Goal: Task Accomplishment & Management: Complete application form

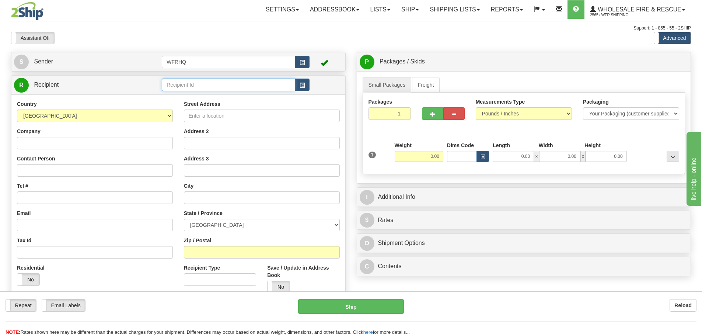
click at [186, 85] on input "text" at bounding box center [228, 84] width 133 height 13
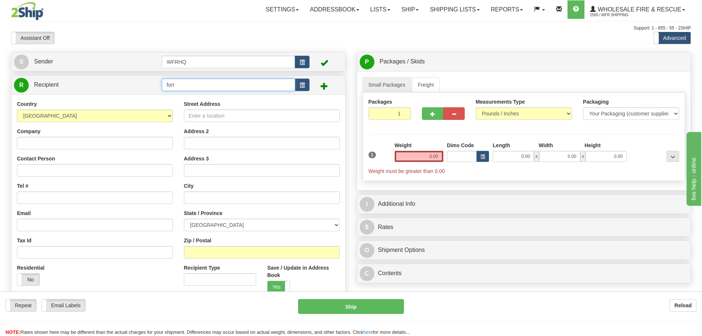
click at [194, 91] on input "fort" at bounding box center [228, 84] width 133 height 13
click at [200, 86] on input "fort" at bounding box center [228, 84] width 133 height 13
click at [195, 96] on div "FORT7262" at bounding box center [227, 96] width 126 height 8
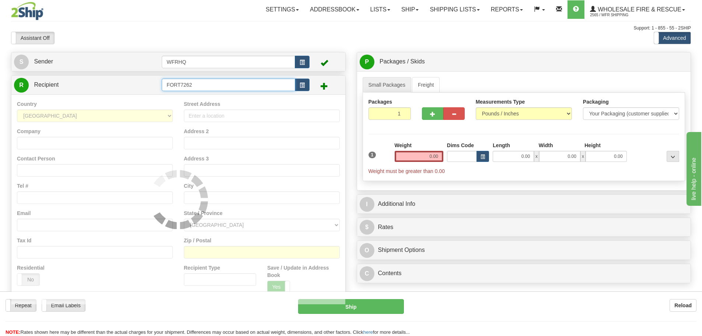
type input "FORT7262"
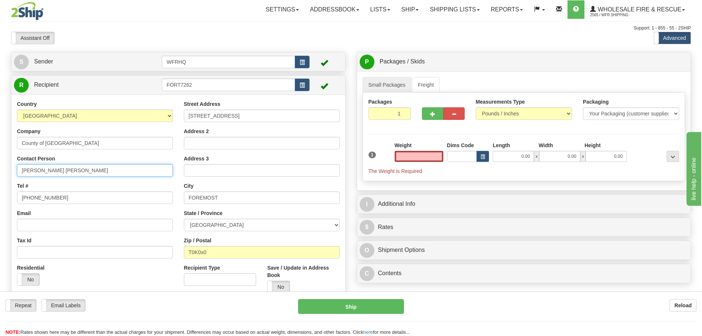
type input "0.00"
drag, startPoint x: 56, startPoint y: 174, endPoint x: -28, endPoint y: 172, distance: 84.0
click at [0, 172] on html "Training Course Close Toggle navigation Settings Shipping Preferences New Sende…" at bounding box center [351, 168] width 702 height 336
type input "Richard Baur"
click at [422, 156] on input "0.00" at bounding box center [419, 156] width 49 height 11
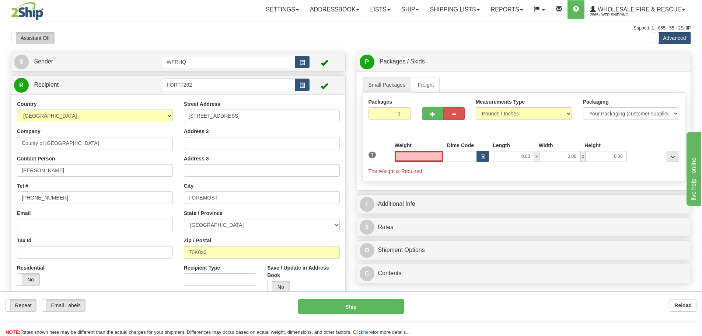
type input "0.00"
click at [420, 164] on div "Weight 0.00" at bounding box center [419, 154] width 52 height 26
click at [424, 156] on input "0.00" at bounding box center [419, 156] width 49 height 11
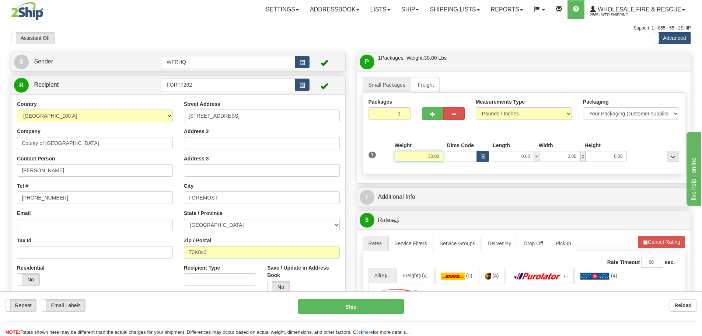
drag, startPoint x: 422, startPoint y: 156, endPoint x: 452, endPoint y: 153, distance: 30.0
click at [452, 153] on div "1 Weight 30.00 Dims Code x x" at bounding box center [524, 154] width 315 height 26
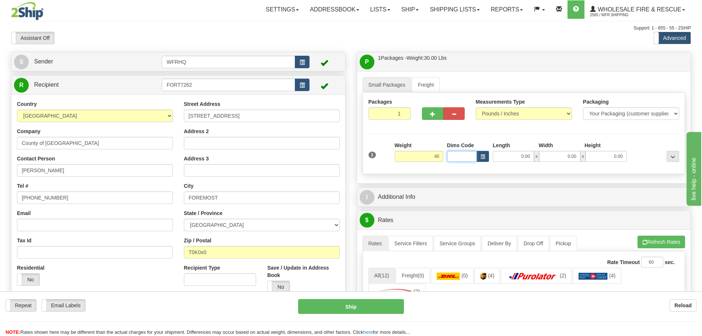
type input "40.00"
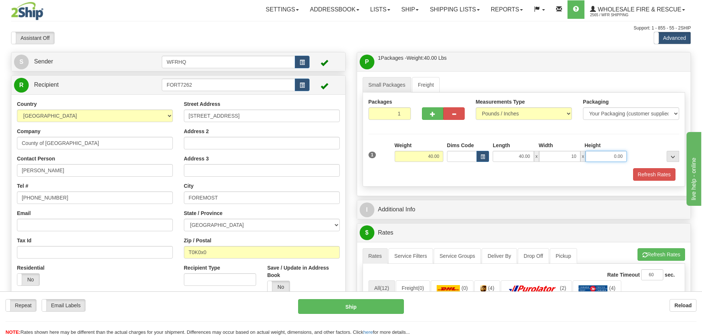
type input "10.00"
drag, startPoint x: 560, startPoint y: 160, endPoint x: 579, endPoint y: 151, distance: 21.4
click at [577, 152] on input "10.00" at bounding box center [559, 156] width 41 height 11
type input "12.00"
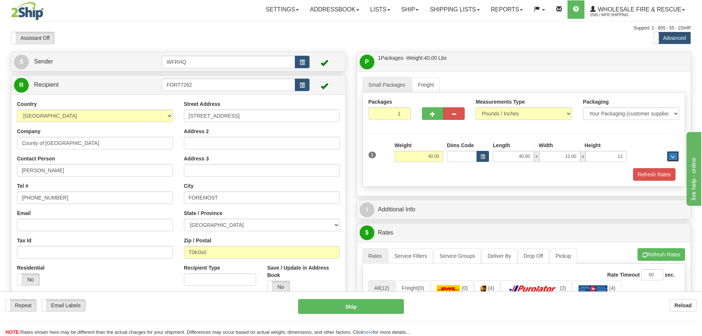
type input "12.00"
click at [440, 112] on button "button" at bounding box center [432, 113] width 21 height 13
radio input "true"
type input "2"
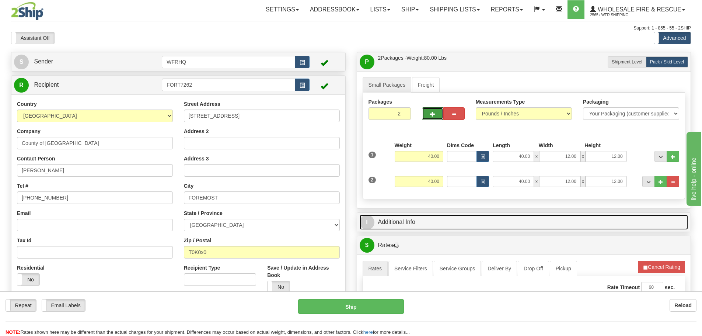
click at [440, 225] on link "I Additional Info" at bounding box center [524, 221] width 329 height 15
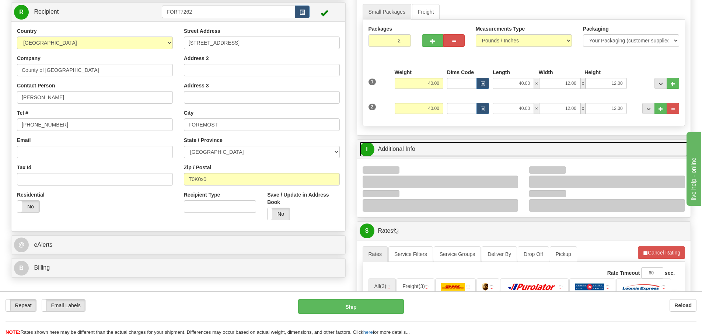
scroll to position [74, 0]
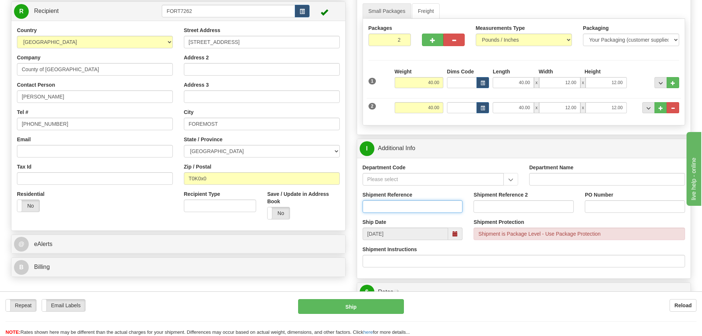
click at [380, 203] on input "Shipment Reference" at bounding box center [413, 206] width 100 height 13
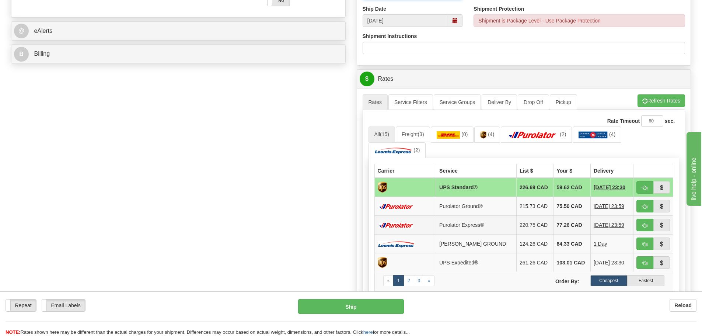
scroll to position [332, 0]
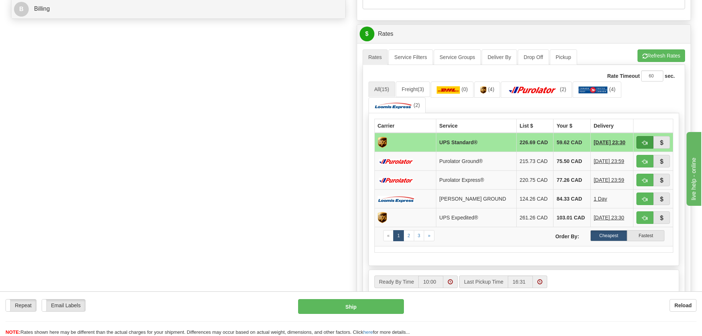
type input "RMA/2025/00242"
click at [641, 140] on button "button" at bounding box center [644, 142] width 17 height 13
type input "11"
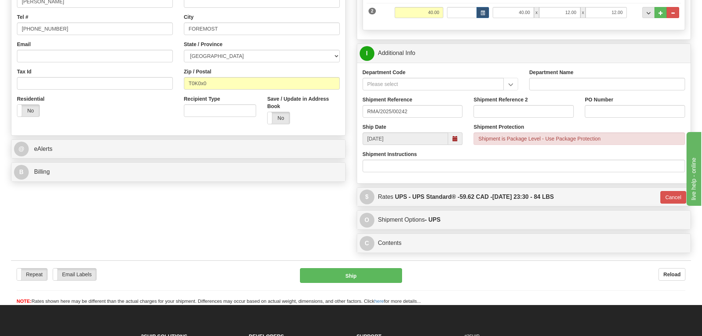
scroll to position [32, 0]
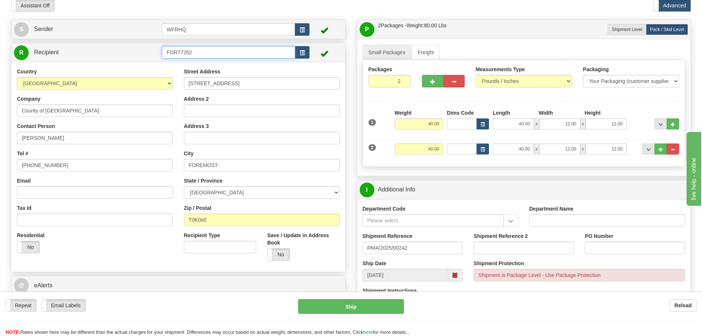
drag, startPoint x: 175, startPoint y: 56, endPoint x: 93, endPoint y: 50, distance: 82.0
click at [94, 50] on tr "R Recipient FORT7262" at bounding box center [178, 52] width 329 height 15
click at [186, 65] on div "WFRHQ" at bounding box center [227, 64] width 126 height 8
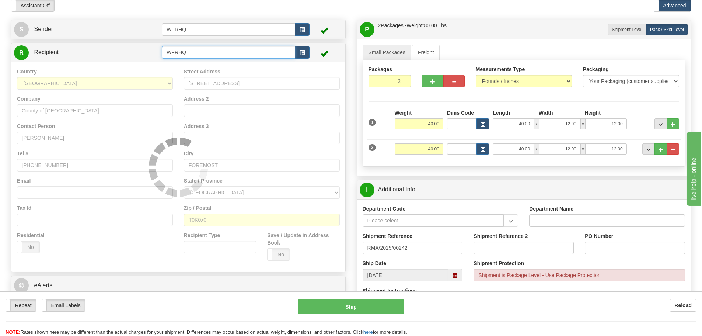
type input "WFRHQ"
type input "11"
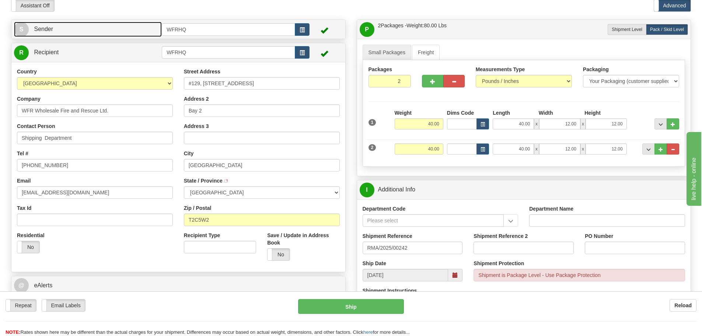
click at [141, 31] on link "S Sender" at bounding box center [88, 29] width 148 height 15
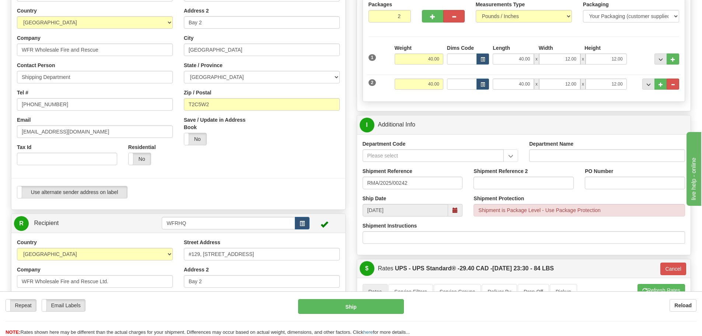
scroll to position [106, 0]
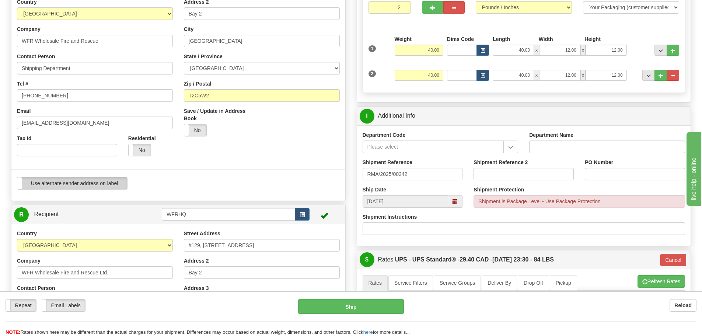
click at [110, 182] on label "Use alternate sender address on label" at bounding box center [72, 183] width 110 height 12
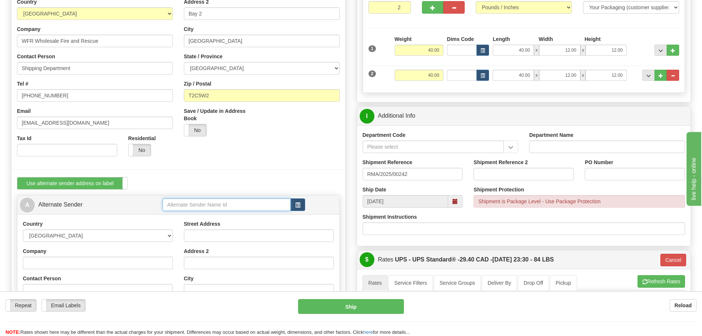
click at [214, 206] on input "text" at bounding box center [226, 204] width 128 height 13
click at [212, 213] on div "FORT7262" at bounding box center [224, 216] width 121 height 8
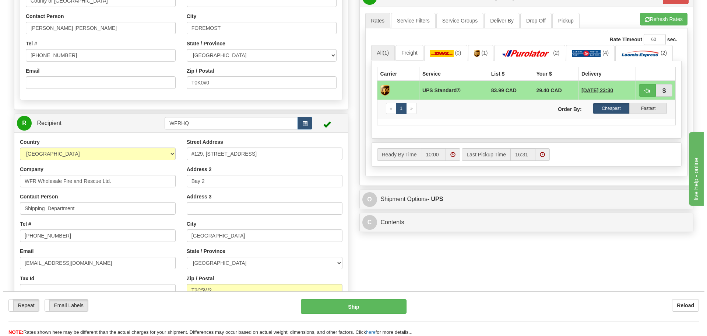
scroll to position [438, 0]
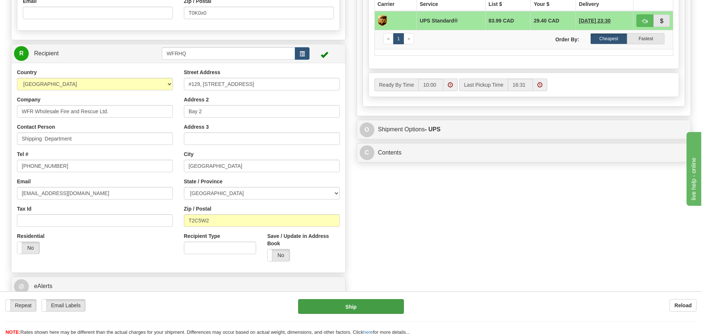
type input "FORT7262"
click at [354, 303] on button "Ship" at bounding box center [351, 306] width 106 height 15
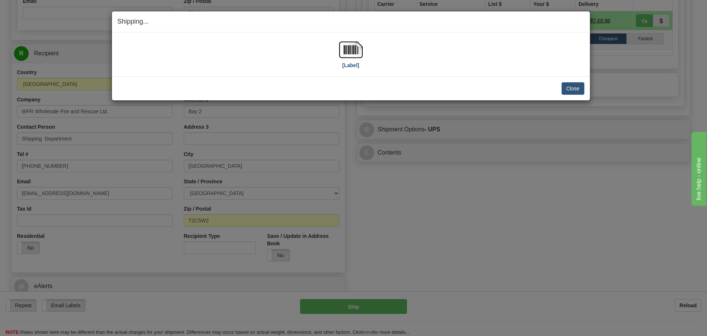
drag, startPoint x: 364, startPoint y: 47, endPoint x: 354, endPoint y: 50, distance: 9.9
click at [364, 47] on div "[Label]" at bounding box center [351, 54] width 467 height 33
click at [354, 43] on img at bounding box center [351, 50] width 24 height 24
click at [573, 92] on button "Close" at bounding box center [573, 88] width 23 height 13
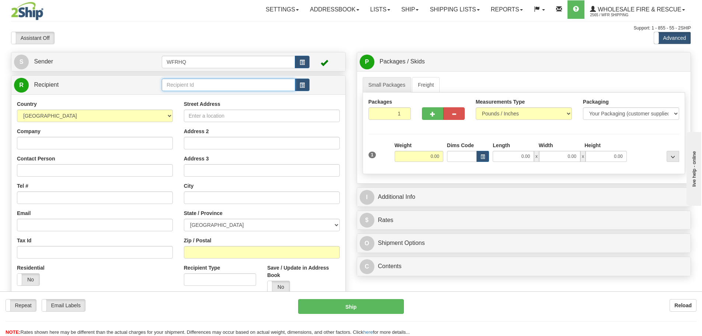
click at [238, 90] on input "text" at bounding box center [228, 84] width 133 height 13
click at [213, 96] on div "SOUT261" at bounding box center [227, 96] width 126 height 8
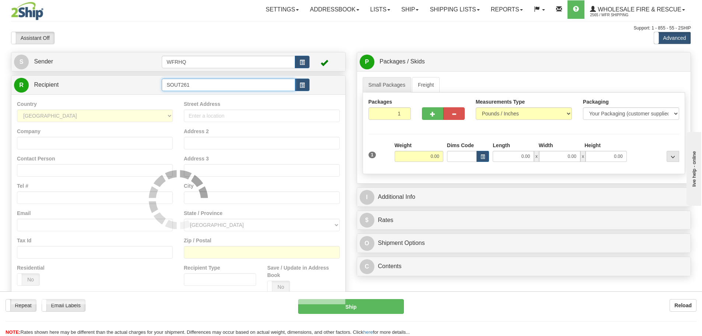
type input "SOUT261"
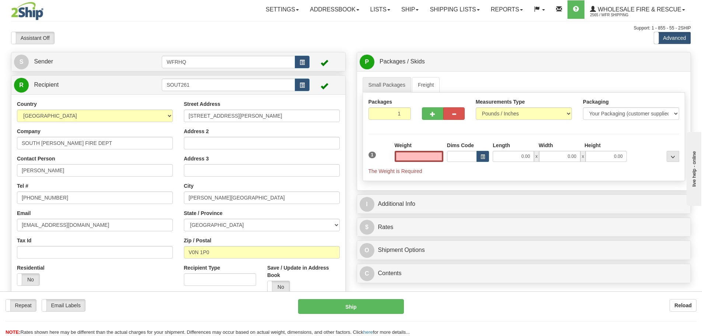
type input "0.00"
drag, startPoint x: 66, startPoint y: 167, endPoint x: -36, endPoint y: 168, distance: 101.7
click at [0, 168] on html "Training Course Close Toggle navigation Settings Shipping Preferences New Sende…" at bounding box center [351, 168] width 702 height 336
paste input "Scott Sugden"
type input "Scott Sugden"
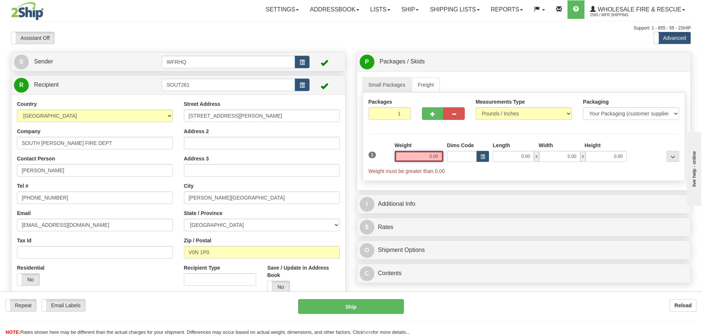
click at [424, 152] on input "0.00" at bounding box center [419, 156] width 49 height 11
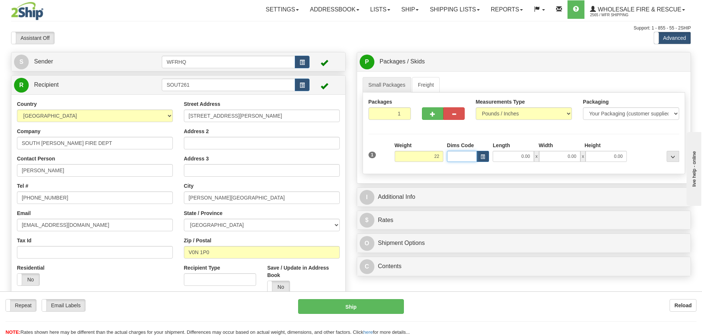
type input "22.00"
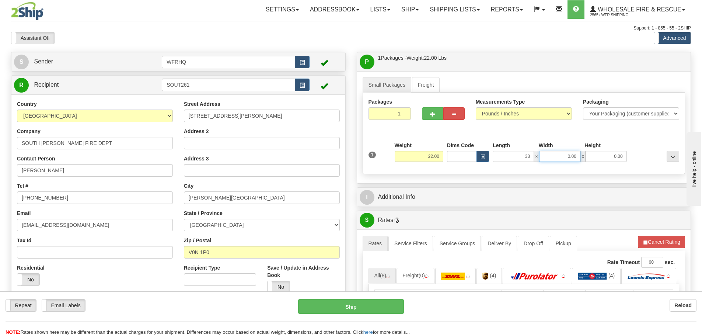
type input "33.00"
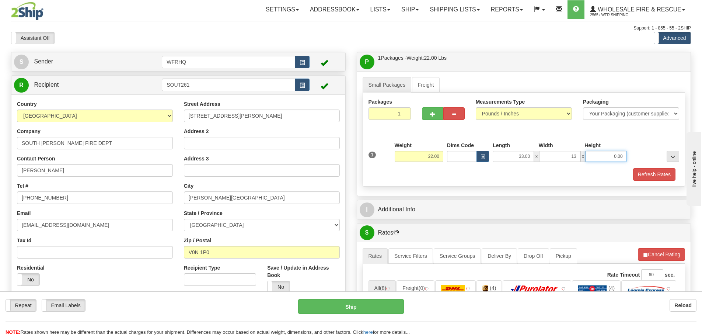
type input "13.00"
type input "6.00"
click at [639, 175] on button "Refresh Rates" at bounding box center [654, 174] width 42 height 13
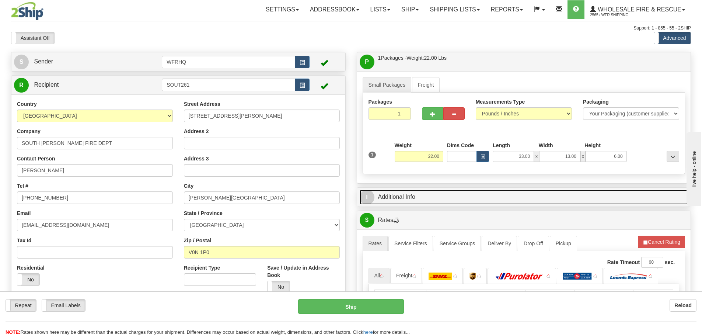
click at [449, 201] on link "I Additional Info" at bounding box center [524, 196] width 329 height 15
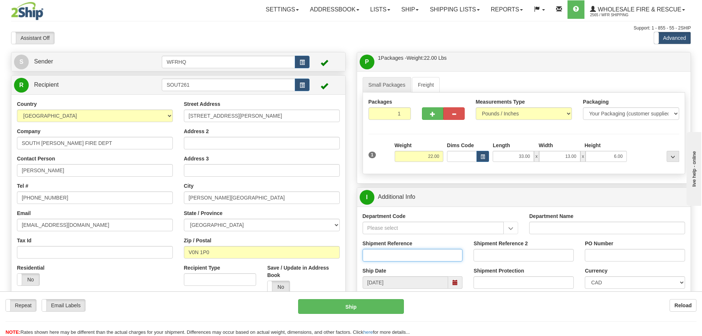
click at [380, 255] on input "Shipment Reference" at bounding box center [413, 255] width 100 height 13
type input "S45818-30300"
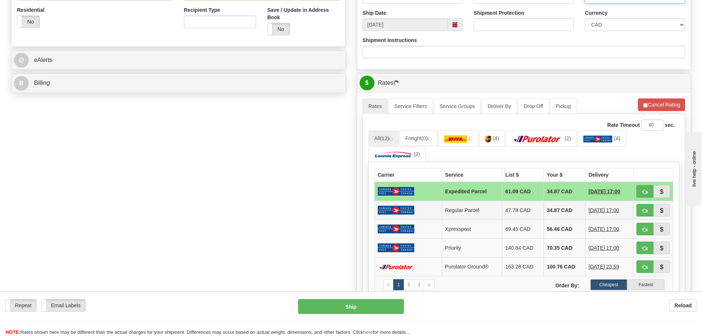
scroll to position [258, 0]
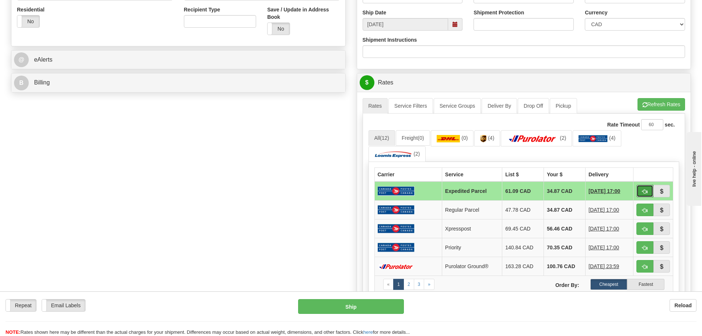
click at [646, 193] on span "button" at bounding box center [644, 191] width 5 height 5
type input "DOM.EP"
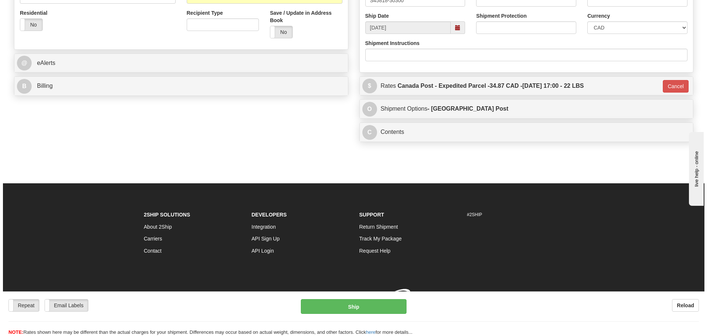
scroll to position [255, 0]
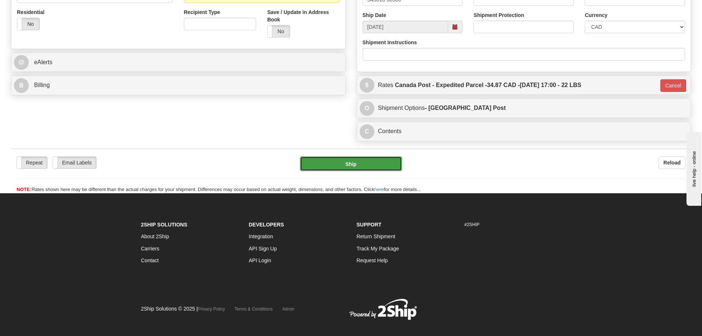
click at [381, 164] on button "Ship" at bounding box center [351, 163] width 102 height 15
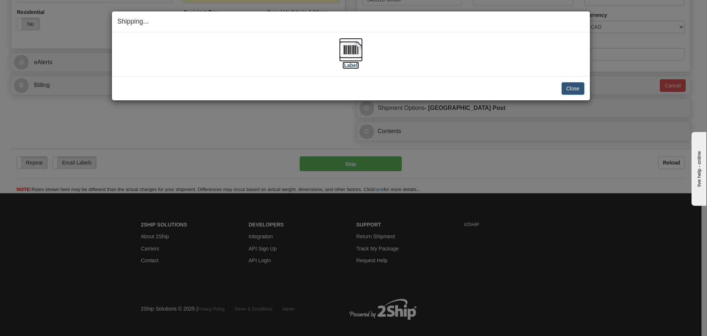
click at [358, 53] on img at bounding box center [351, 50] width 24 height 24
drag, startPoint x: 411, startPoint y: 51, endPoint x: 547, endPoint y: 109, distance: 147.9
click at [412, 51] on div "[Label]" at bounding box center [351, 54] width 467 height 33
drag, startPoint x: 572, startPoint y: 87, endPoint x: 487, endPoint y: 102, distance: 86.1
click at [572, 87] on button "Close" at bounding box center [573, 88] width 23 height 13
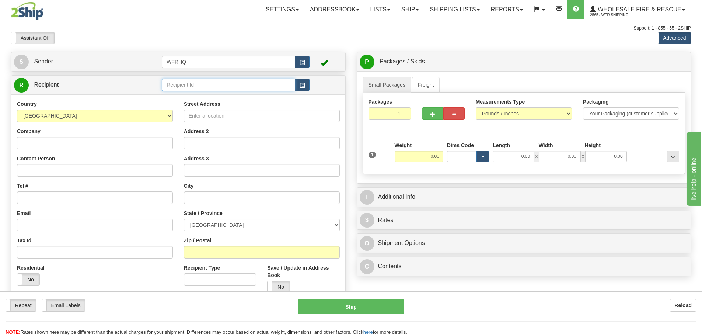
click at [181, 83] on input "text" at bounding box center [228, 84] width 133 height 13
click at [206, 94] on div "LAKE1106" at bounding box center [227, 96] width 126 height 8
type input "LAKE1106"
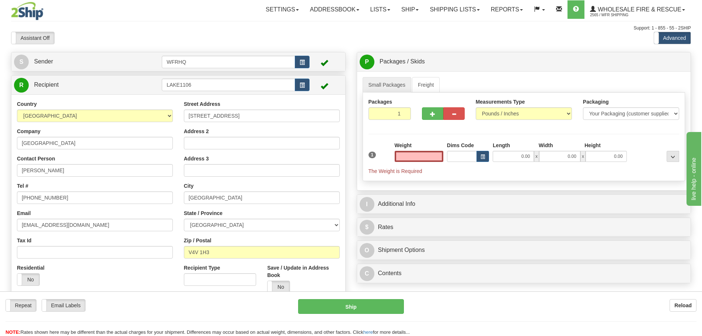
type input "0.00"
drag, startPoint x: 70, startPoint y: 168, endPoint x: -62, endPoint y: 174, distance: 132.4
click at [0, 174] on html "Training Course Close Toggle navigation Settings Shipping Preferences New Sende…" at bounding box center [351, 168] width 702 height 336
paste input "Glen Gregory"
type input "Glen Gregory"
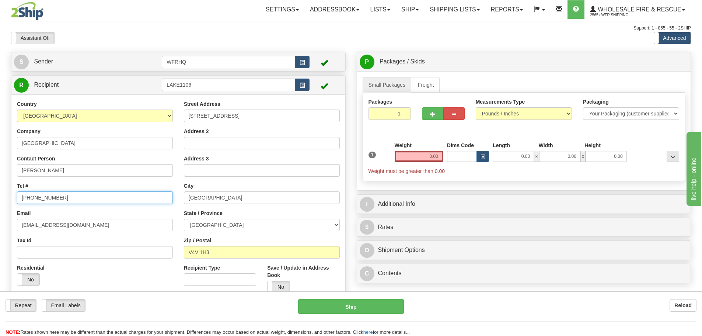
drag, startPoint x: 28, startPoint y: 199, endPoint x: -38, endPoint y: 199, distance: 66.0
click at [0, 199] on html "Training Course Close Toggle navigation Settings Shipping Preferences New Sende…" at bounding box center [351, 168] width 702 height 336
paste input "766"
type input "250-766-2327"
click at [414, 157] on input "0.00" at bounding box center [419, 156] width 49 height 11
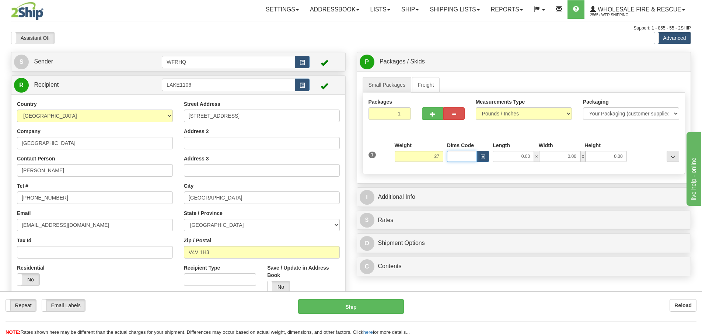
type input "27.00"
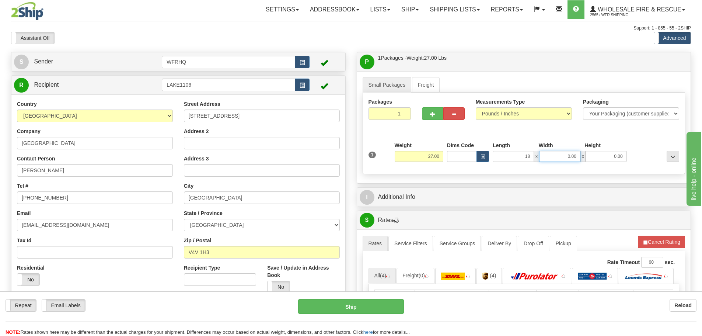
type input "18.00"
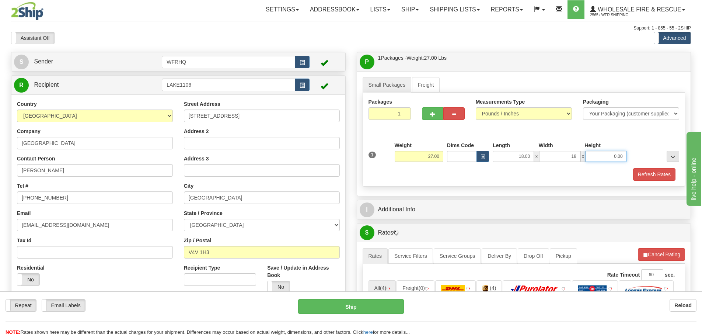
type input "18.00"
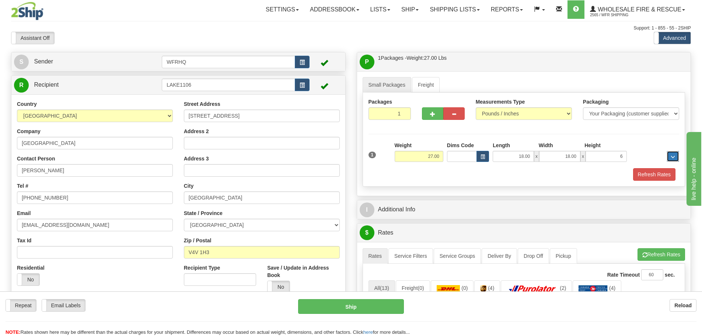
type input "6.00"
click at [431, 113] on span "button" at bounding box center [432, 114] width 5 height 5
radio input "true"
type input "2"
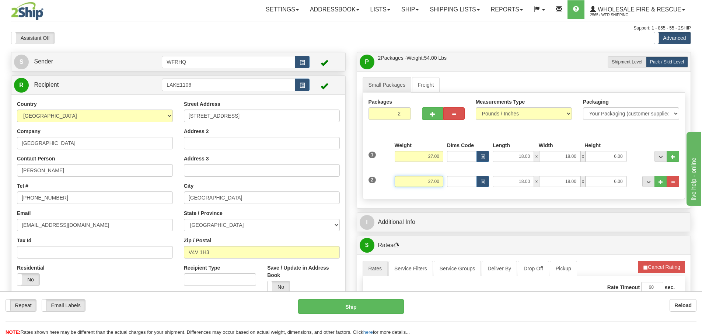
drag, startPoint x: 430, startPoint y: 181, endPoint x: 455, endPoint y: 178, distance: 26.0
click at [455, 178] on div "2 Weight 27.00 Dims Code Length Width Height" at bounding box center [524, 180] width 315 height 25
type input "21.00"
type input "18.00"
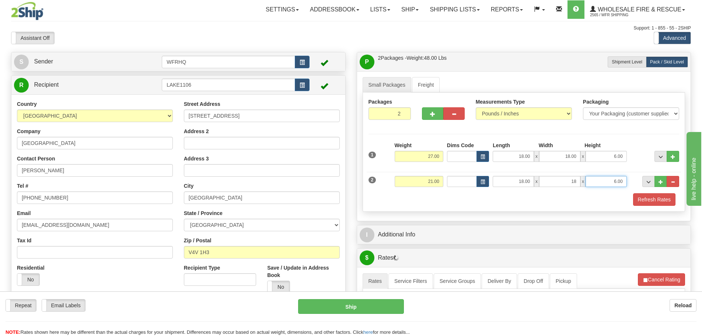
type input "18.00"
type input "6.00"
click at [655, 202] on button "Refresh Rates" at bounding box center [654, 199] width 42 height 13
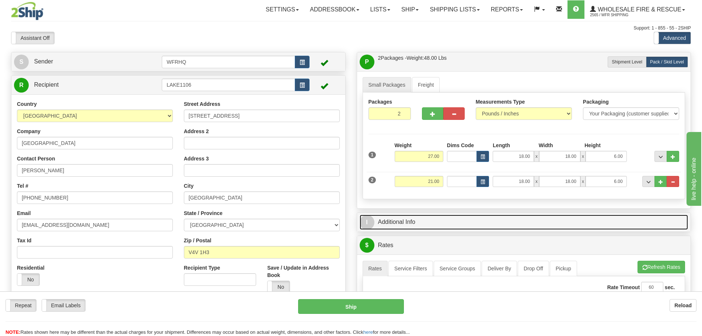
click at [389, 226] on link "I Additional Info" at bounding box center [524, 221] width 329 height 15
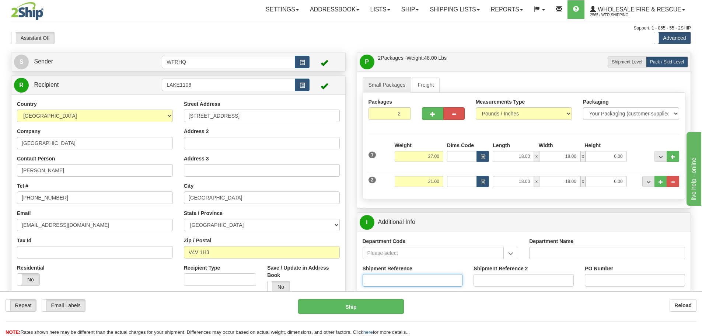
drag, startPoint x: 377, startPoint y: 284, endPoint x: 370, endPoint y: 284, distance: 7.7
click at [371, 284] on input "Shipment Reference" at bounding box center [413, 280] width 100 height 13
type input "S45204-30159"
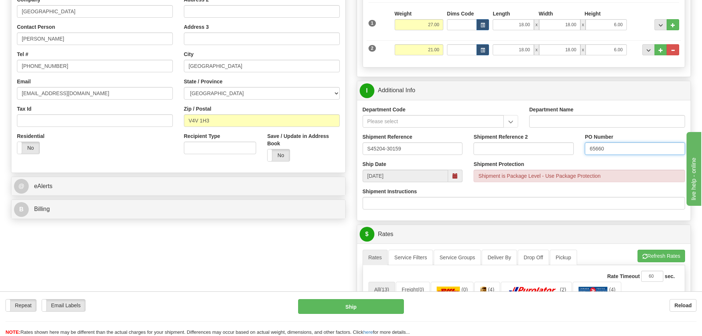
scroll to position [258, 0]
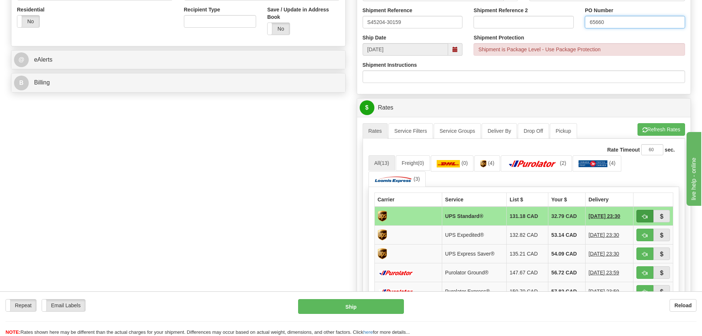
type input "65660"
click at [647, 213] on button "button" at bounding box center [644, 216] width 17 height 13
type input "11"
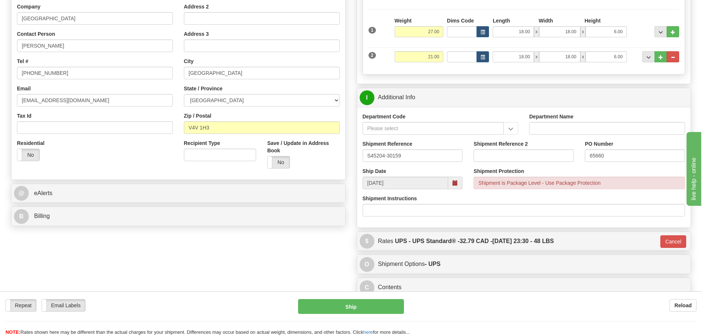
scroll to position [0, 0]
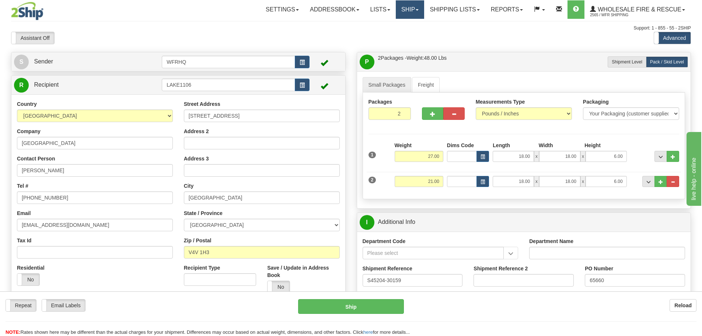
click at [413, 8] on link "Ship" at bounding box center [410, 9] width 28 height 18
click at [408, 24] on link "Ship Screen" at bounding box center [395, 26] width 58 height 10
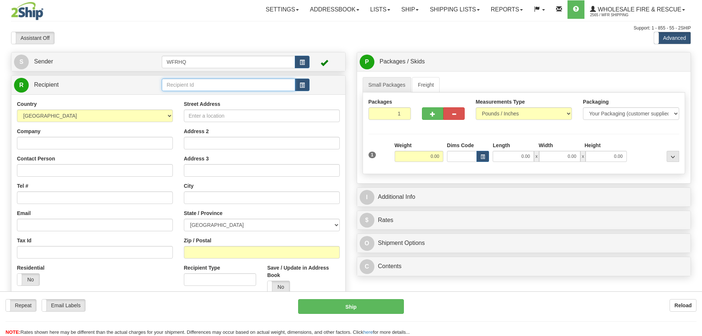
click at [208, 84] on input "text" at bounding box center [228, 84] width 133 height 13
type input "c"
click at [208, 94] on div "KOOT5095" at bounding box center [227, 96] width 126 height 8
type input "KOOT5095"
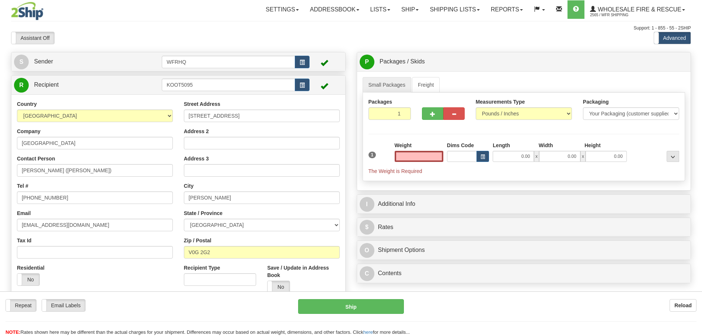
type input "0.00"
drag, startPoint x: 53, startPoint y: 175, endPoint x: -20, endPoint y: 173, distance: 72.2
click at [0, 173] on html "Training Course Close Toggle navigation Settings Shipping Preferences New Sende…" at bounding box center [351, 168] width 702 height 336
paste input "[PERSON_NAME]"
type input "[PERSON_NAME]"
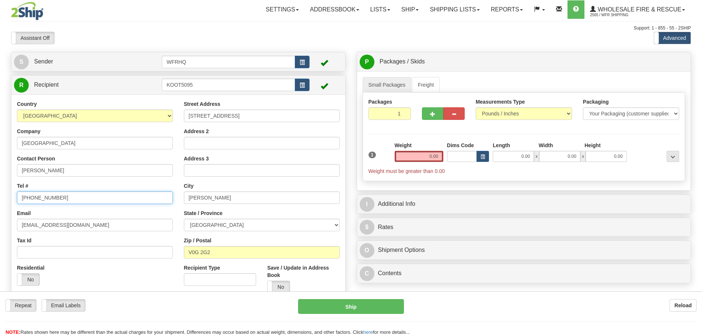
drag, startPoint x: 64, startPoint y: 196, endPoint x: -29, endPoint y: 196, distance: 93.6
click at [0, 196] on html "Training Course Close Toggle navigation Settings Shipping Preferences New Sende…" at bounding box center [351, 168] width 702 height 336
paste input "[PHONE_NUMBER]"
type input "[PHONE_NUMBER]"
click at [413, 152] on input "0.00" at bounding box center [419, 156] width 49 height 11
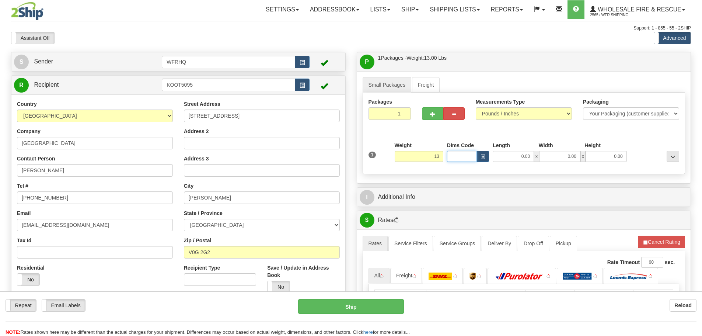
type input "13.00"
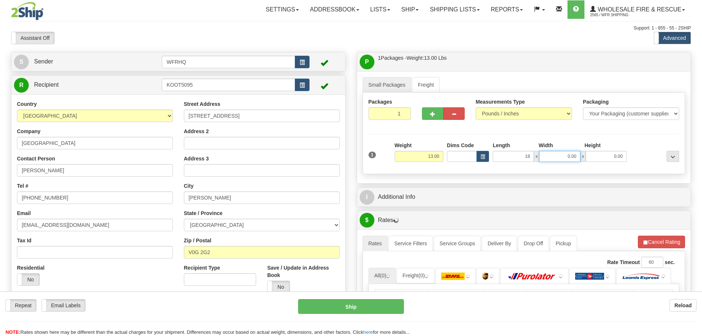
type input "18.00"
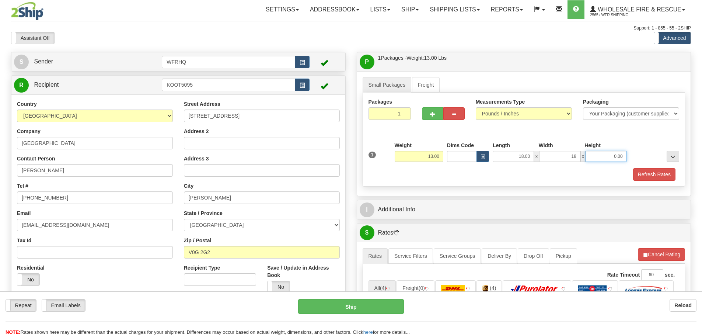
type input "18.00"
type input "6.00"
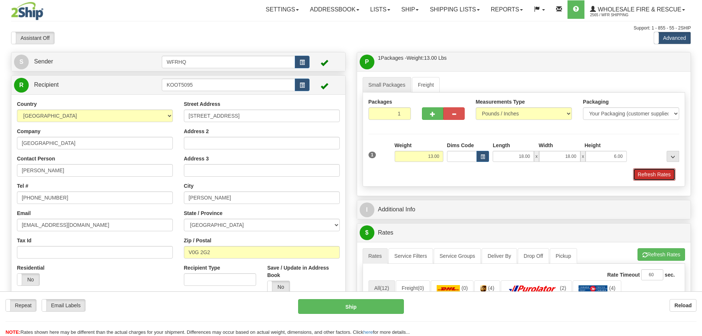
click at [640, 172] on button "Refresh Rates" at bounding box center [654, 174] width 42 height 13
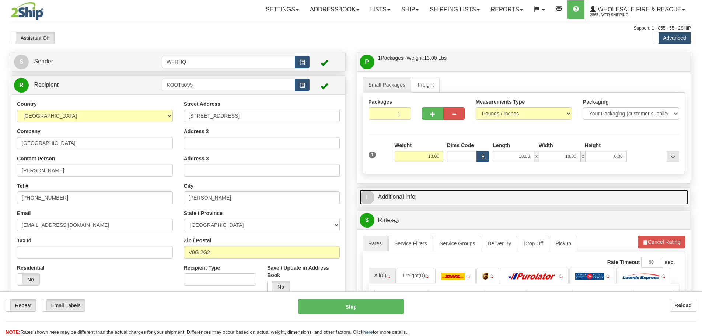
click at [453, 195] on link "I Additional Info" at bounding box center [524, 196] width 329 height 15
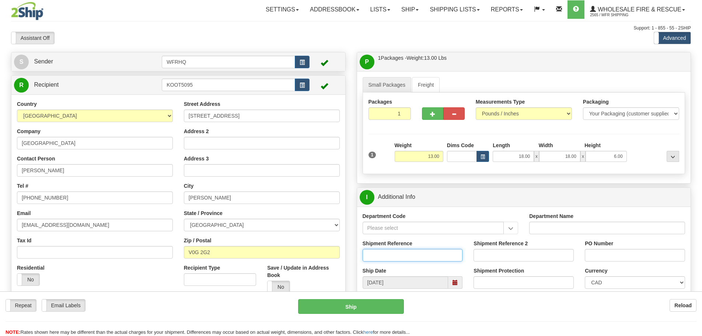
click at [388, 252] on input "Shipment Reference" at bounding box center [413, 255] width 100 height 13
type input "S45906-30389"
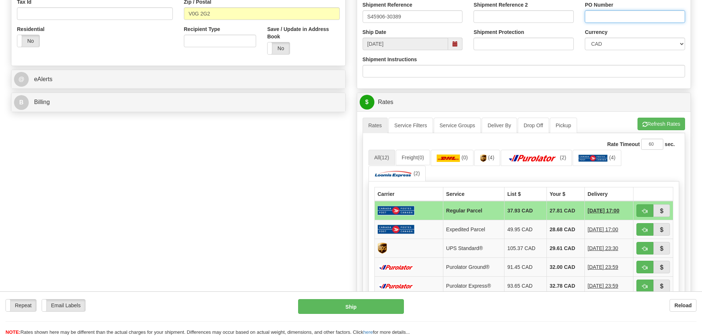
scroll to position [258, 0]
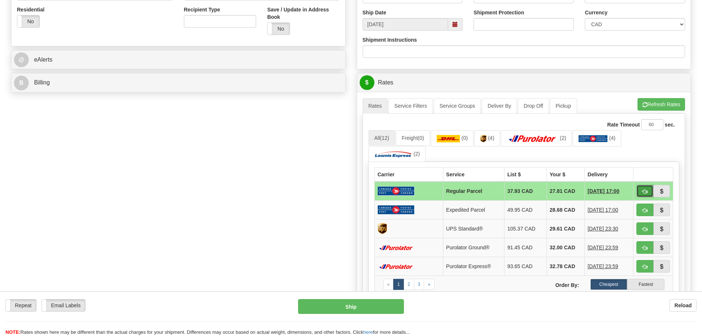
click at [642, 193] on span "button" at bounding box center [644, 191] width 5 height 5
type input "DOM.RP"
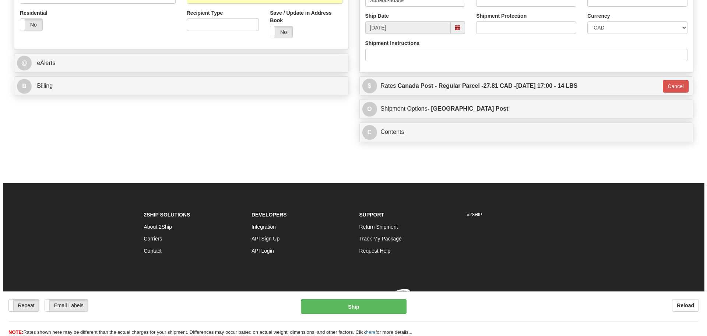
scroll to position [255, 0]
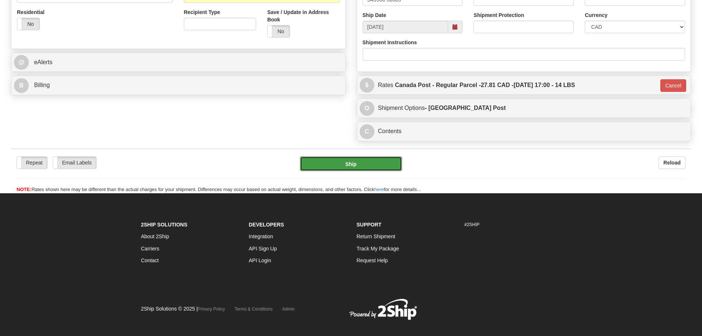
click at [374, 158] on button "Ship" at bounding box center [351, 163] width 102 height 15
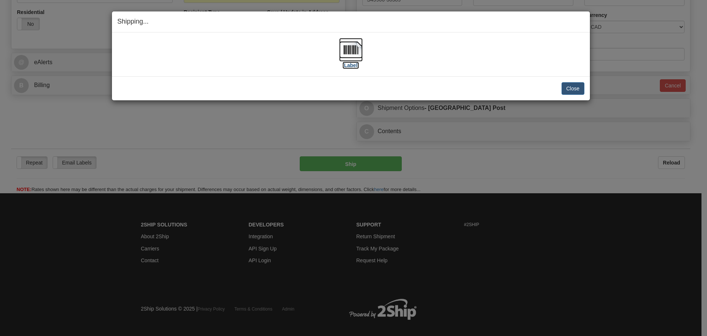
click at [349, 45] on img at bounding box center [351, 50] width 24 height 24
click at [332, 79] on div "Close [PERSON_NAME] Shipment and Quit Pickup Quit Pickup ONLY" at bounding box center [351, 88] width 478 height 24
click at [569, 88] on button "Close" at bounding box center [573, 88] width 23 height 13
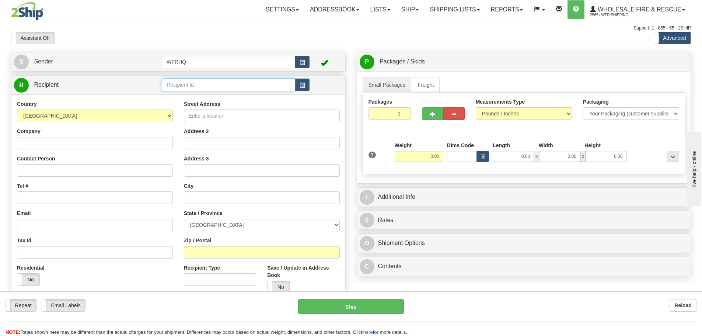
click at [190, 89] on input "text" at bounding box center [228, 84] width 133 height 13
click at [186, 98] on div "TRIN4811" at bounding box center [227, 96] width 126 height 8
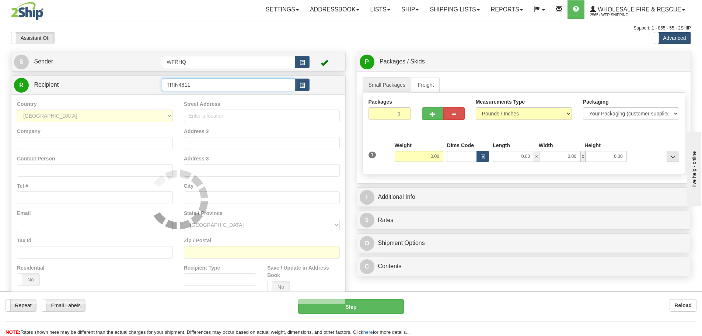
type input "TRIN4811"
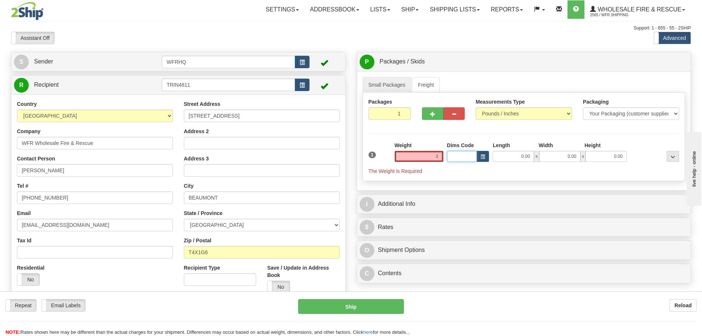
type input "3.00"
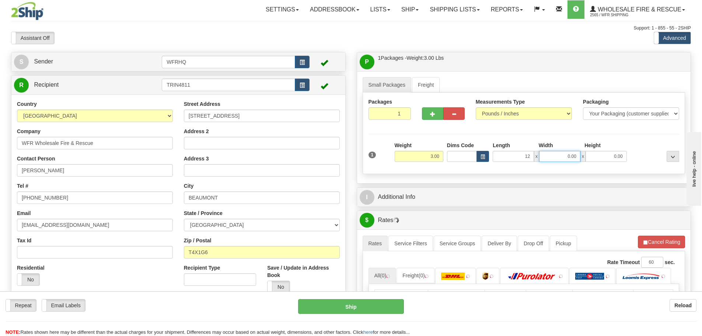
type input "12.00"
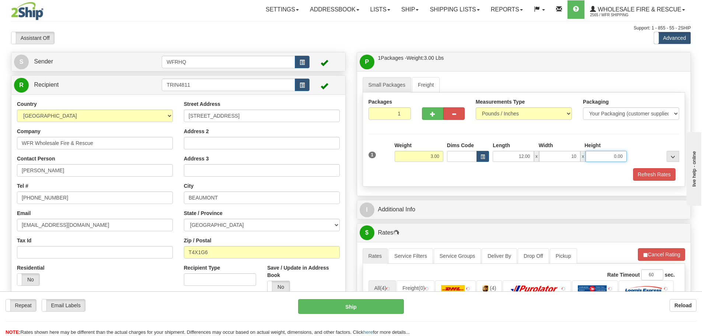
type input "10.00"
type input "7.00"
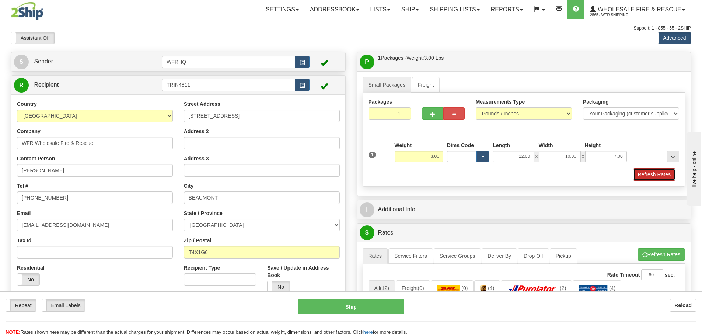
drag, startPoint x: 658, startPoint y: 175, endPoint x: 377, endPoint y: 223, distance: 284.9
click at [656, 175] on button "Refresh Rates" at bounding box center [654, 174] width 42 height 13
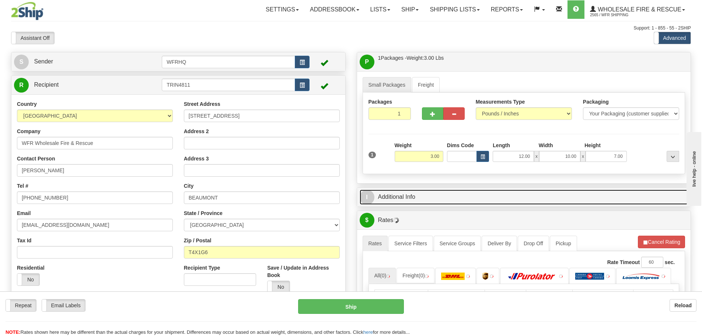
click at [411, 199] on link "I Additional Info" at bounding box center [524, 196] width 329 height 15
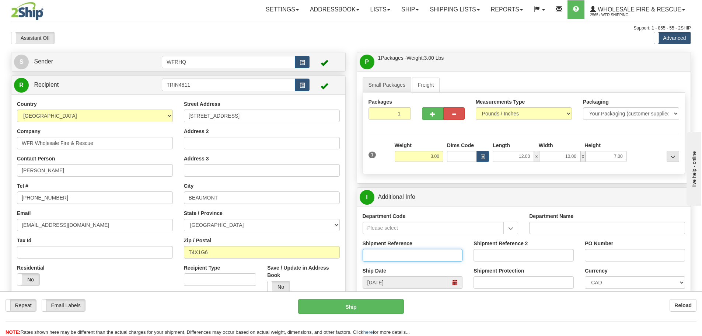
click at [380, 254] on input "Shipment Reference" at bounding box center [413, 255] width 100 height 13
type input "S45715-30187"
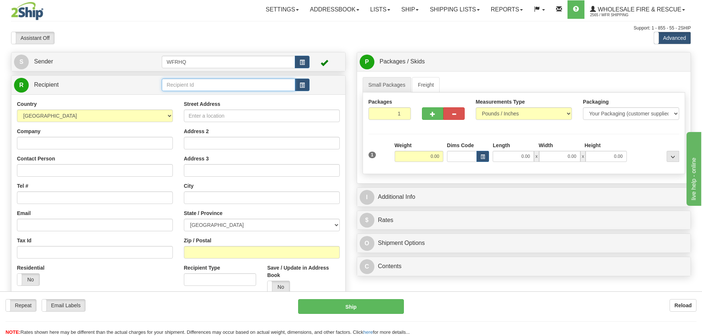
click at [245, 85] on input "text" at bounding box center [228, 84] width 133 height 13
click at [230, 93] on div "LANG2625" at bounding box center [227, 96] width 126 height 8
type input "LANG2625"
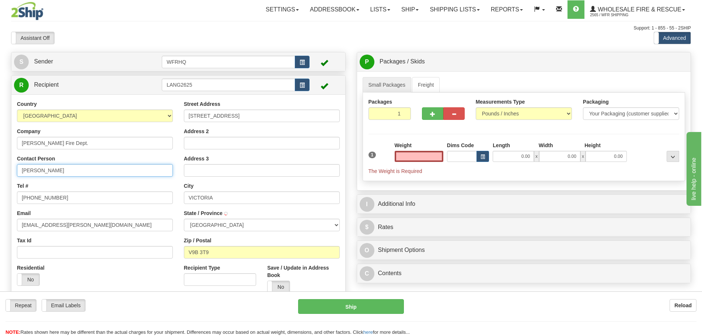
type input "0.00"
type input "LANGFORD"
drag, startPoint x: 77, startPoint y: 172, endPoint x: -36, endPoint y: 174, distance: 112.8
click at [0, 174] on html "Training Course Close Toggle navigation Settings Shipping Preferences New Sende…" at bounding box center [351, 168] width 702 height 336
click at [73, 173] on input "Howard Howden" at bounding box center [95, 170] width 156 height 13
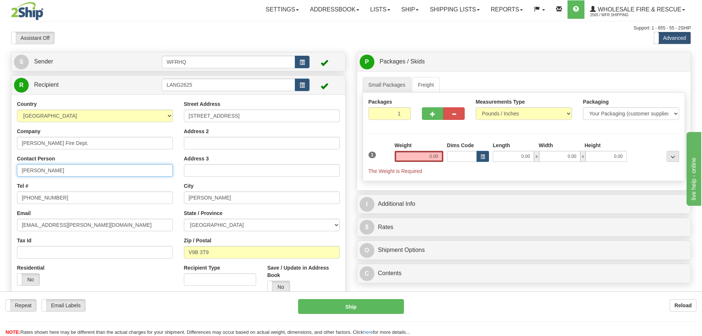
drag, startPoint x: -24, startPoint y: 172, endPoint x: -74, endPoint y: 167, distance: 50.0
click at [0, 167] on html "Training Course Close Toggle navigation Settings Shipping Preferences New Sende…" at bounding box center [351, 168] width 702 height 336
paste input "Chris Spencer"
type input "Chris Spencer"
drag, startPoint x: 67, startPoint y: 195, endPoint x: -45, endPoint y: 197, distance: 112.4
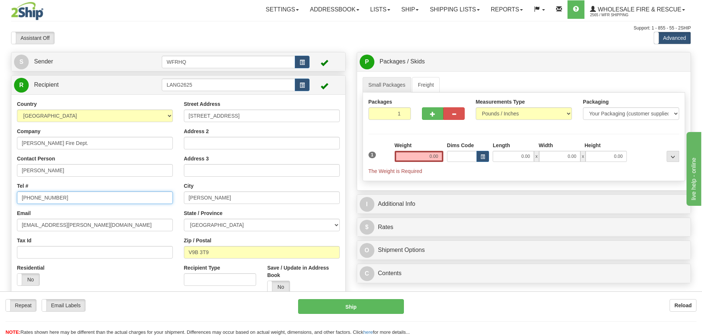
click at [0, 197] on html "Training Course Close Toggle navigation Settings Shipping Preferences New Sende…" at bounding box center [351, 168] width 702 height 336
paste input "478-9555"
type input "250-478-9555"
click at [438, 157] on input "0.00" at bounding box center [419, 156] width 49 height 11
type input "2.00"
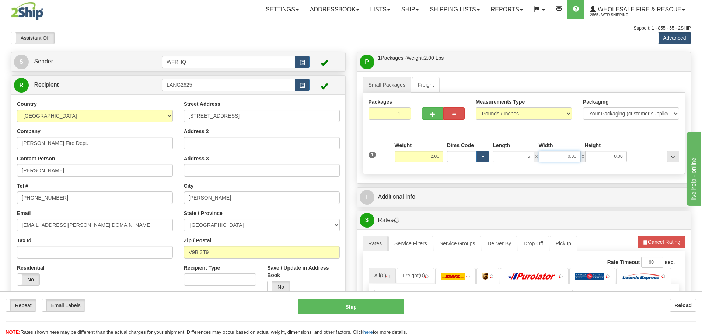
type input "6.00"
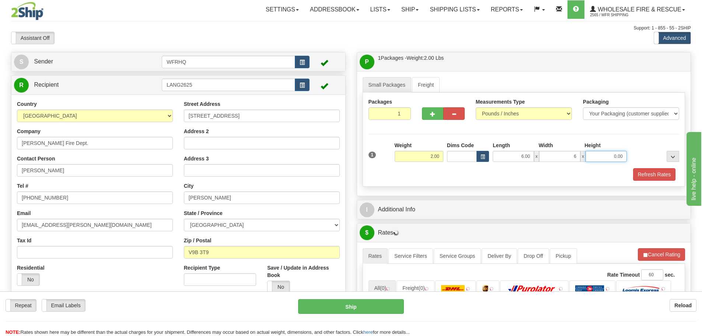
type input "6.00"
type input "12.00"
click at [652, 175] on button "Refresh Rates" at bounding box center [654, 174] width 42 height 13
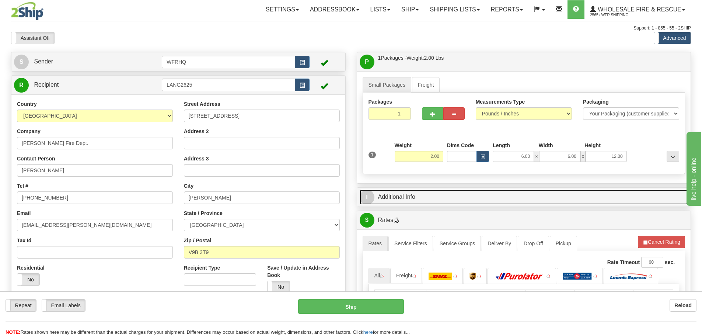
click at [461, 195] on link "I Additional Info" at bounding box center [524, 196] width 329 height 15
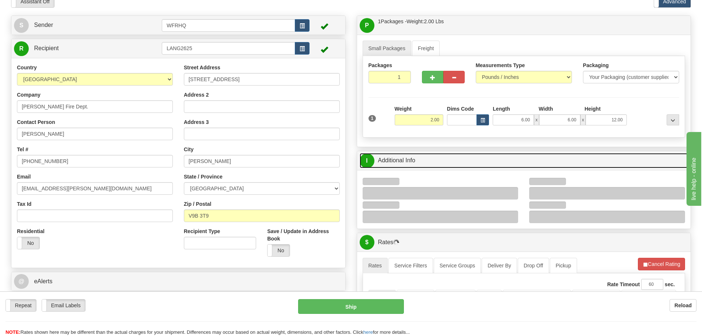
scroll to position [37, 0]
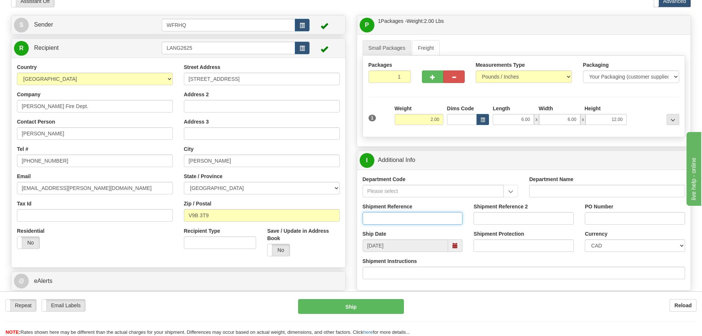
click at [384, 218] on input "Shipment Reference" at bounding box center [413, 218] width 100 height 13
type input "S45735-30183"
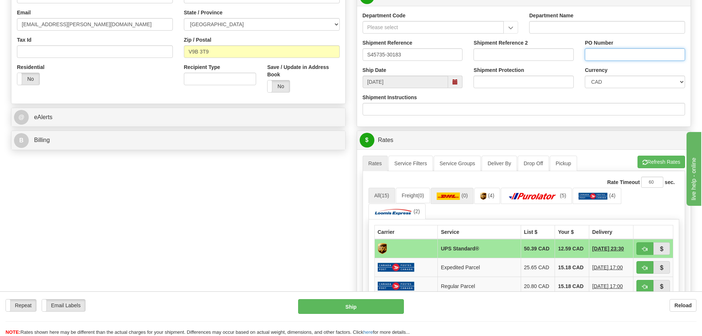
scroll to position [258, 0]
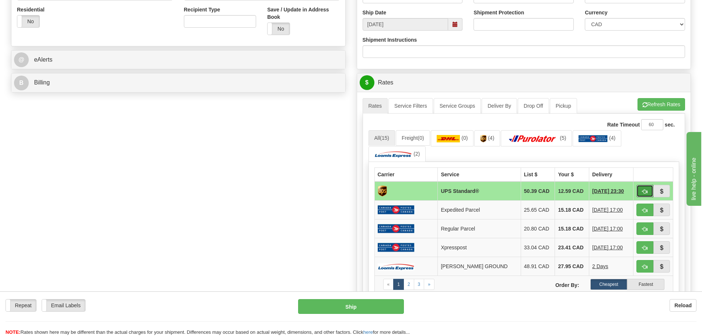
click at [639, 194] on button "button" at bounding box center [644, 191] width 17 height 13
type input "11"
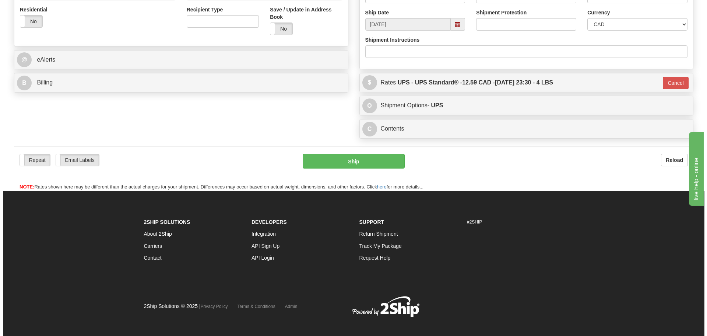
scroll to position [255, 0]
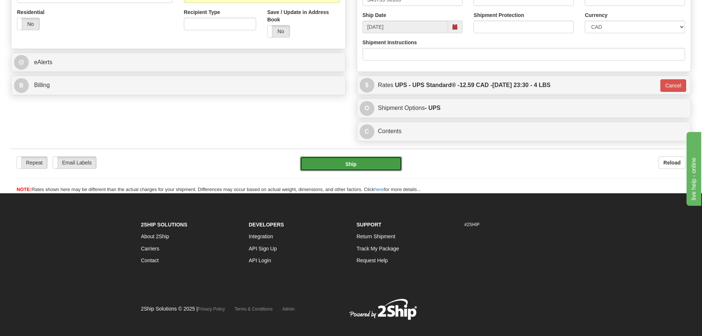
click at [382, 159] on button "Ship" at bounding box center [351, 163] width 102 height 15
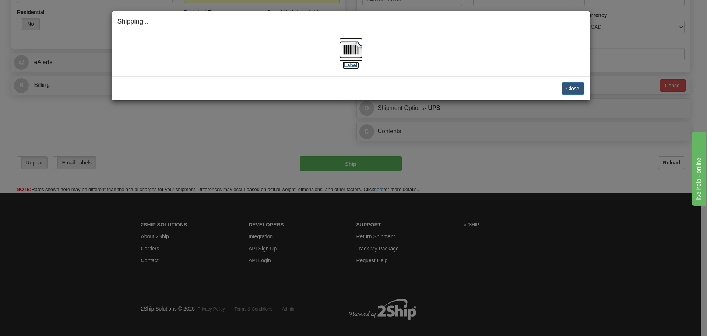
click at [354, 56] on img at bounding box center [351, 50] width 24 height 24
click at [471, 37] on div "[Label] IMPORTANT NOTICE Embassy / Consulate / Government Building / Hospital C…" at bounding box center [351, 54] width 478 height 44
click at [577, 88] on button "Close" at bounding box center [573, 88] width 23 height 13
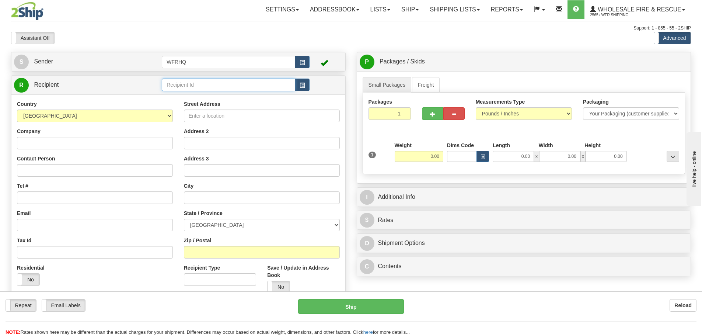
click at [235, 79] on input "text" at bounding box center [228, 84] width 133 height 13
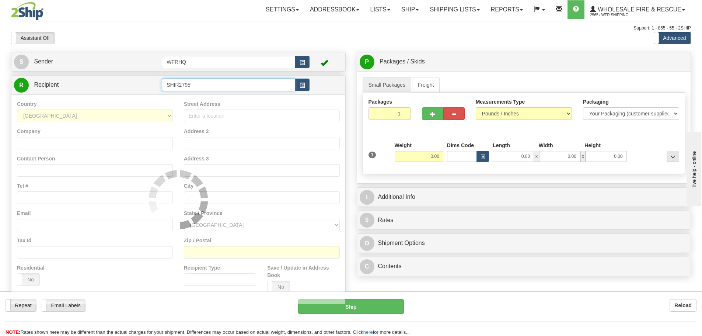
type input "SHIR2795'"
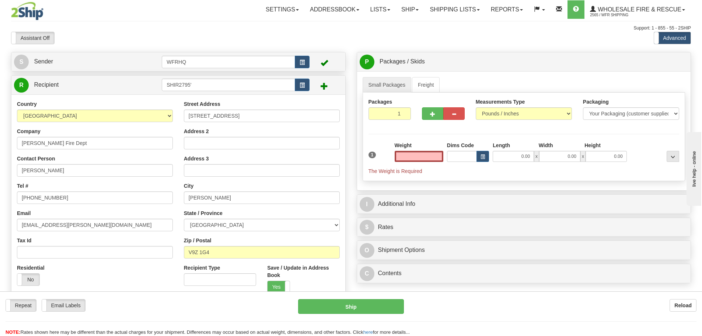
type input "0.00"
drag, startPoint x: -7, startPoint y: 173, endPoint x: -64, endPoint y: 173, distance: 57.1
click at [0, 173] on html "Training Course Close Toggle navigation Settings Shipping Preferences New Sende…" at bounding box center [351, 168] width 702 height 336
paste input "[PERSON_NAME]"
type input "[PERSON_NAME]"
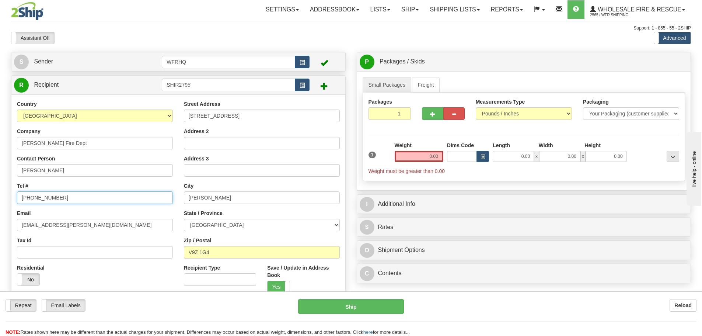
click at [67, 198] on input "[PHONE_NUMBER]" at bounding box center [95, 197] width 156 height 13
drag, startPoint x: 65, startPoint y: 199, endPoint x: -42, endPoint y: 192, distance: 107.1
click at [0, 192] on html "Training Course Close Toggle navigation Settings Shipping Preferences New Sende…" at bounding box center [351, 168] width 702 height 336
click at [63, 198] on input "[PHONE_NUMBER]" at bounding box center [95, 197] width 156 height 13
drag, startPoint x: 63, startPoint y: 198, endPoint x: -49, endPoint y: 195, distance: 112.4
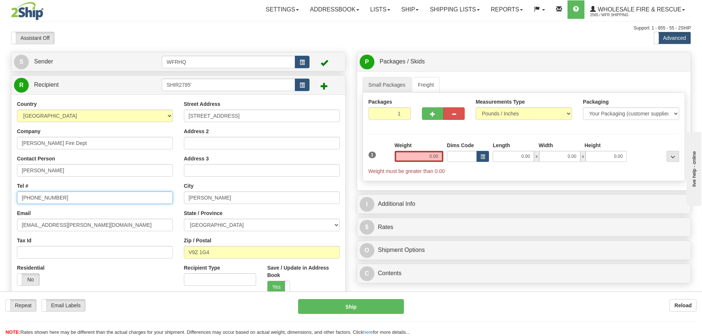
click at [0, 195] on html "Training Course Close Toggle navigation Settings Shipping Preferences New Sende…" at bounding box center [351, 168] width 702 height 336
click at [83, 198] on input "[PHONE_NUMBER]" at bounding box center [95, 197] width 156 height 13
drag, startPoint x: 88, startPoint y: 199, endPoint x: -35, endPoint y: 199, distance: 123.4
click at [0, 199] on html "Training Course Close Toggle navigation Settings Shipping Preferences New Sende…" at bounding box center [351, 168] width 702 height 336
paste input "107"
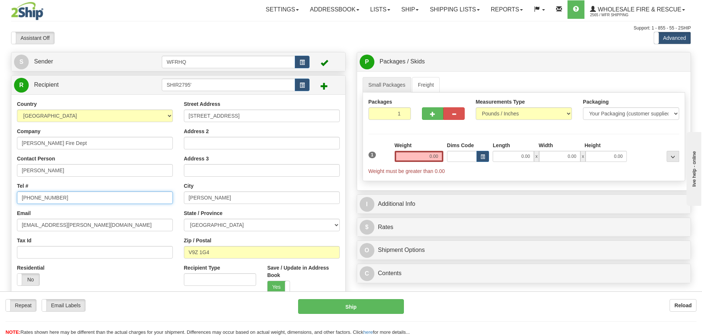
type input "[PHONE_NUMBER]"
drag, startPoint x: 420, startPoint y: 158, endPoint x: 413, endPoint y: 157, distance: 7.1
click at [420, 158] on input "0.00" at bounding box center [419, 156] width 49 height 11
type input "3.00"
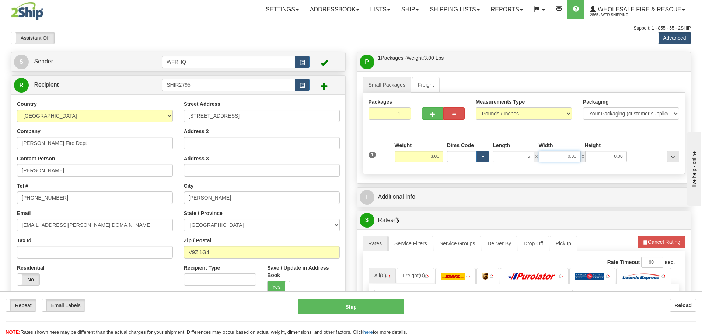
type input "6.00"
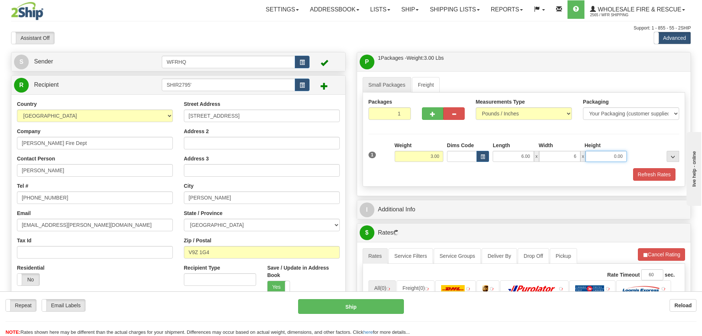
type input "6.00"
type input "12.00"
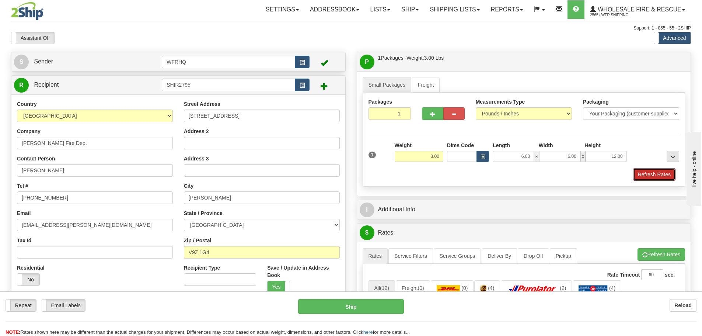
drag, startPoint x: 654, startPoint y: 176, endPoint x: 570, endPoint y: 184, distance: 84.3
click at [655, 176] on button "Refresh Rates" at bounding box center [654, 174] width 42 height 13
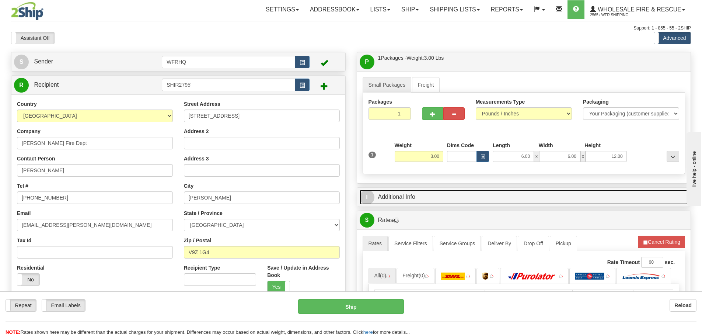
click at [384, 197] on link "I Additional Info" at bounding box center [524, 196] width 329 height 15
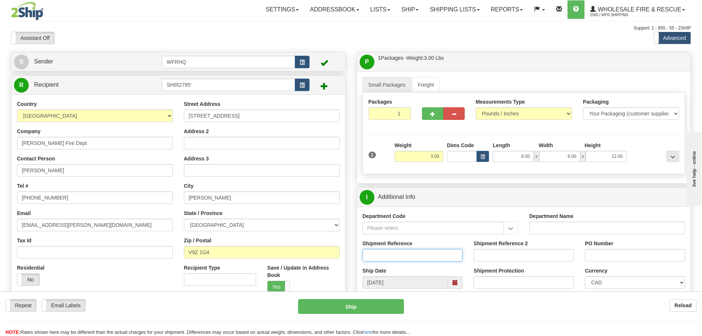
click at [375, 256] on input "Shipment Reference" at bounding box center [413, 255] width 100 height 13
type input "S44730-29852"
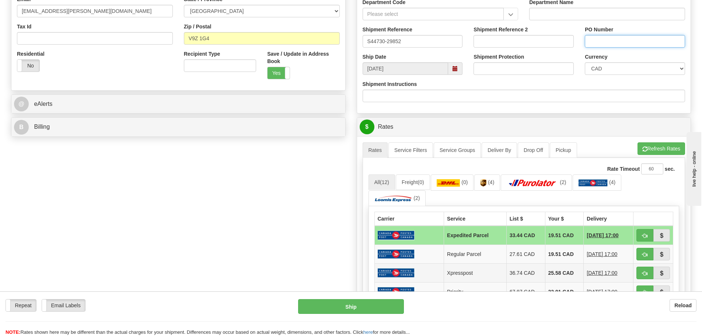
scroll to position [295, 0]
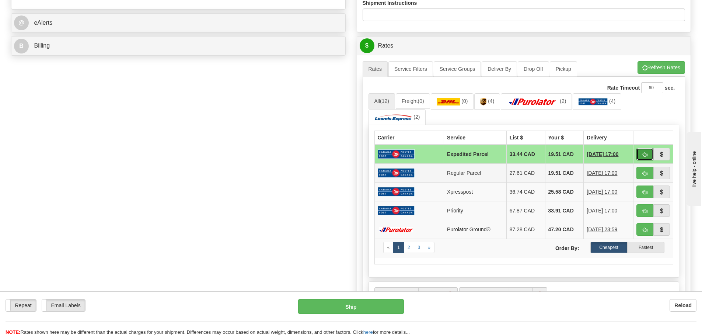
click at [646, 150] on button "button" at bounding box center [644, 154] width 17 height 13
type input "DOM.EP"
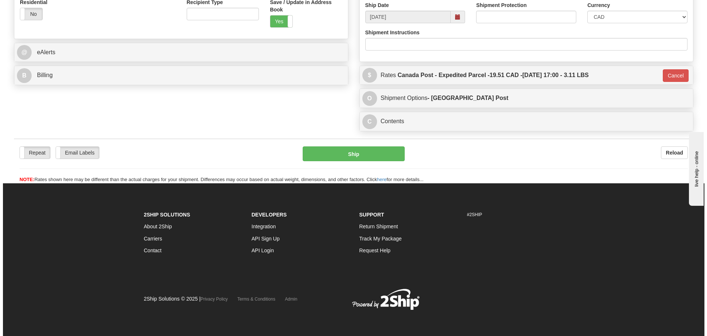
scroll to position [265, 0]
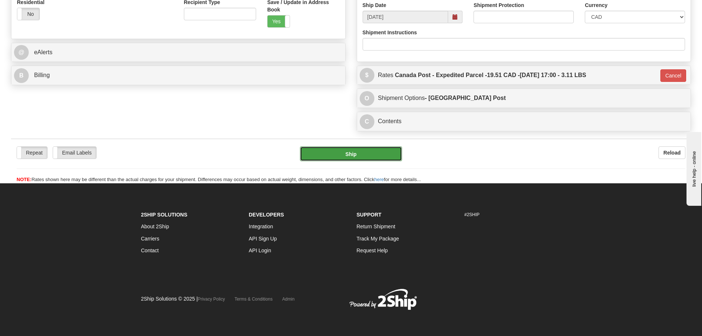
click at [347, 151] on button "Ship" at bounding box center [351, 153] width 102 height 15
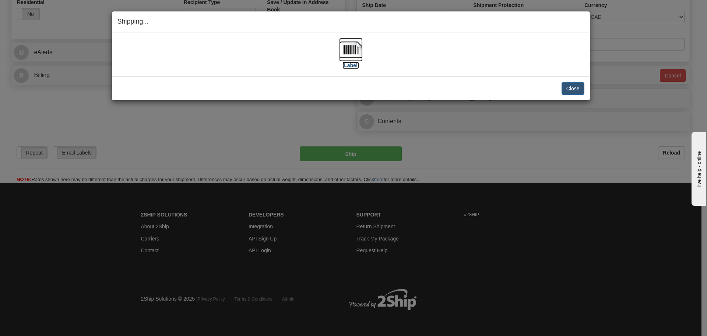
click at [352, 49] on img at bounding box center [351, 50] width 24 height 24
drag, startPoint x: 570, startPoint y: 90, endPoint x: 560, endPoint y: 92, distance: 10.5
click at [570, 90] on button "Close" at bounding box center [573, 88] width 23 height 13
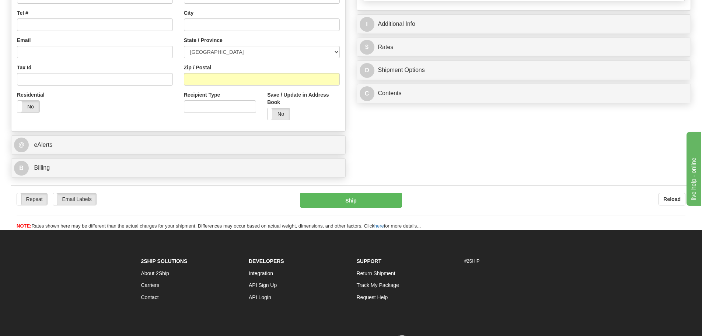
scroll to position [184, 0]
